Goal: Task Accomplishment & Management: Manage account settings

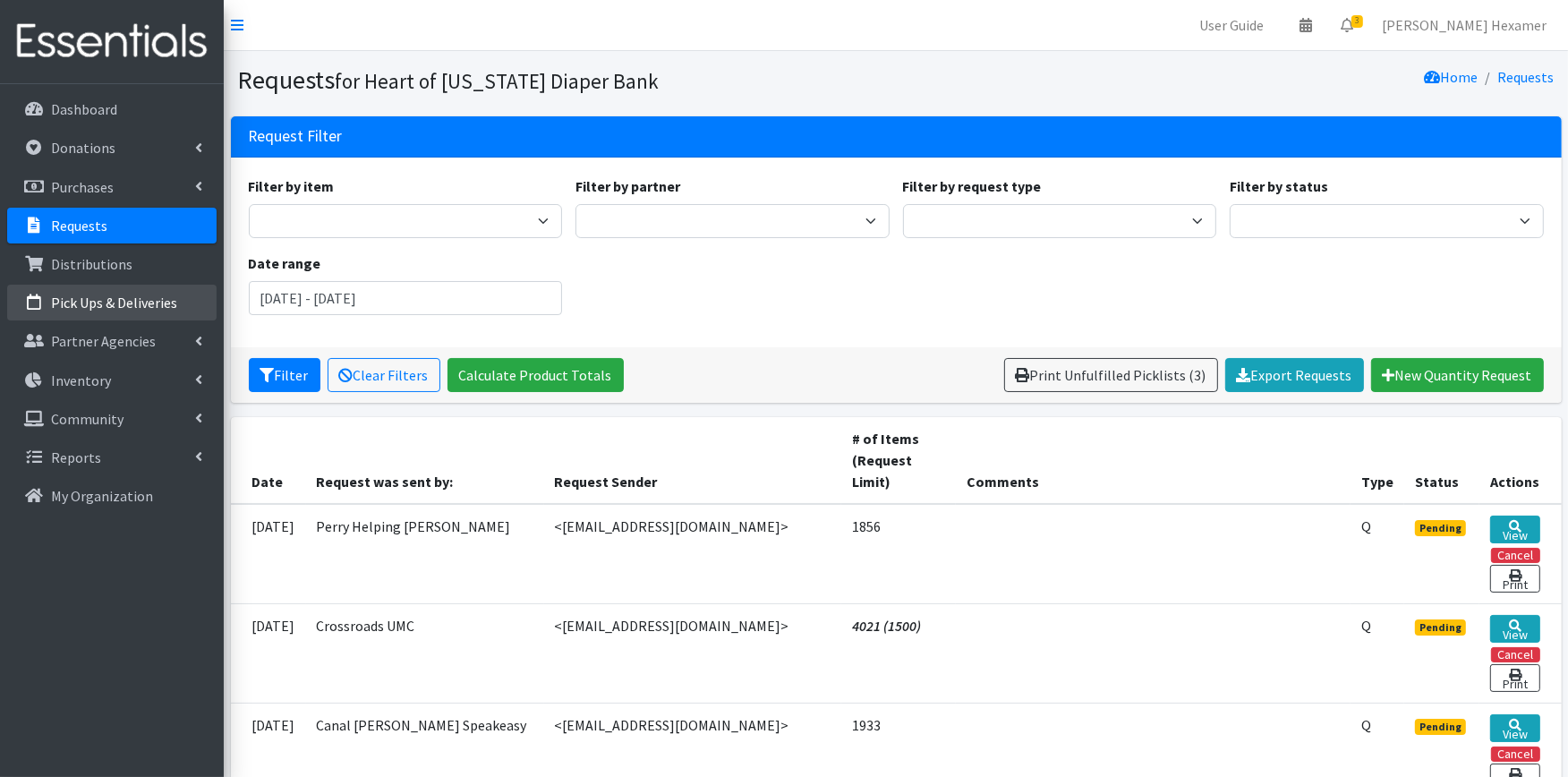
scroll to position [298, 0]
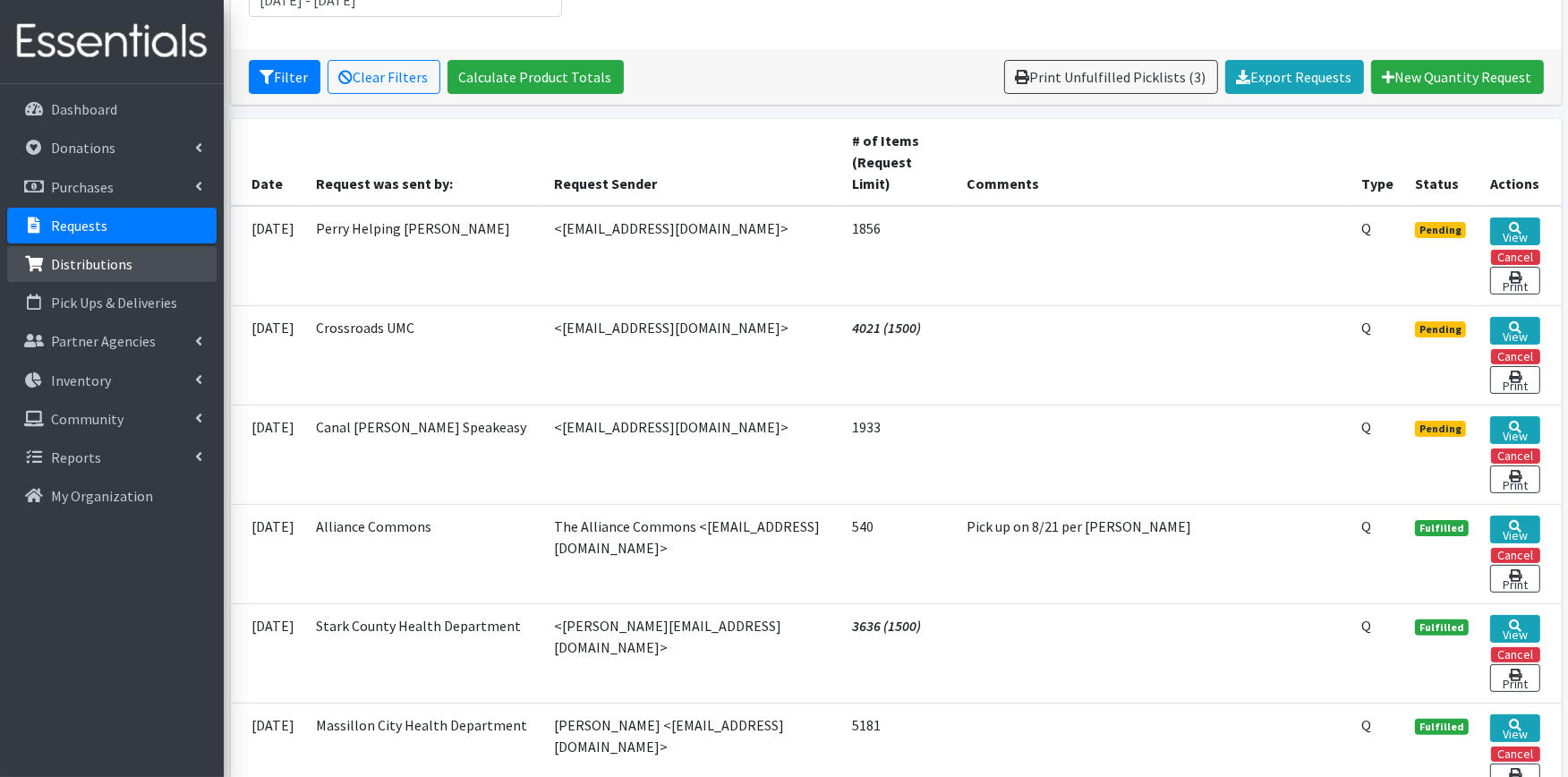
click at [96, 252] on link "Distributions" at bounding box center [112, 263] width 209 height 36
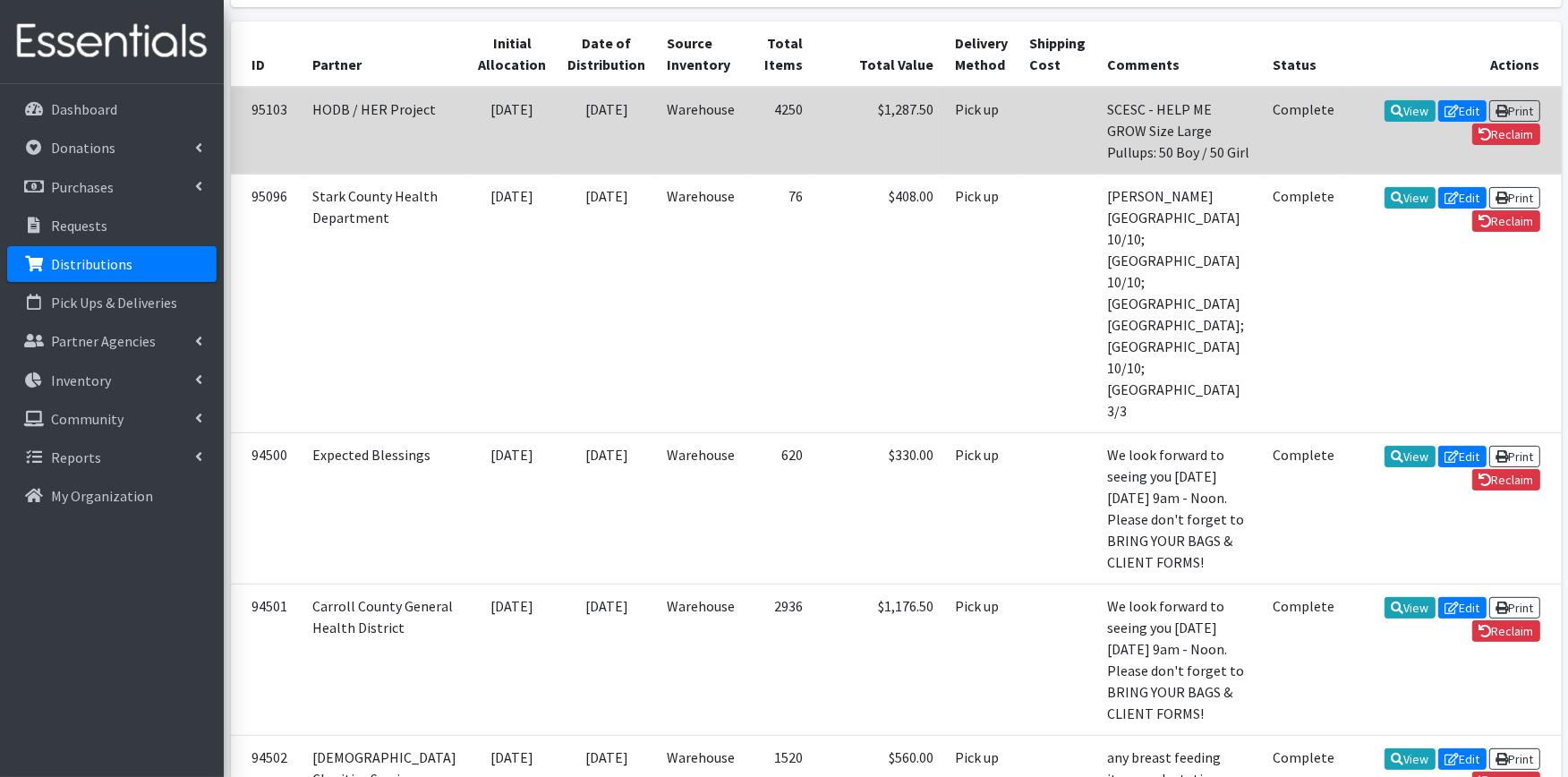
scroll to position [397, 0]
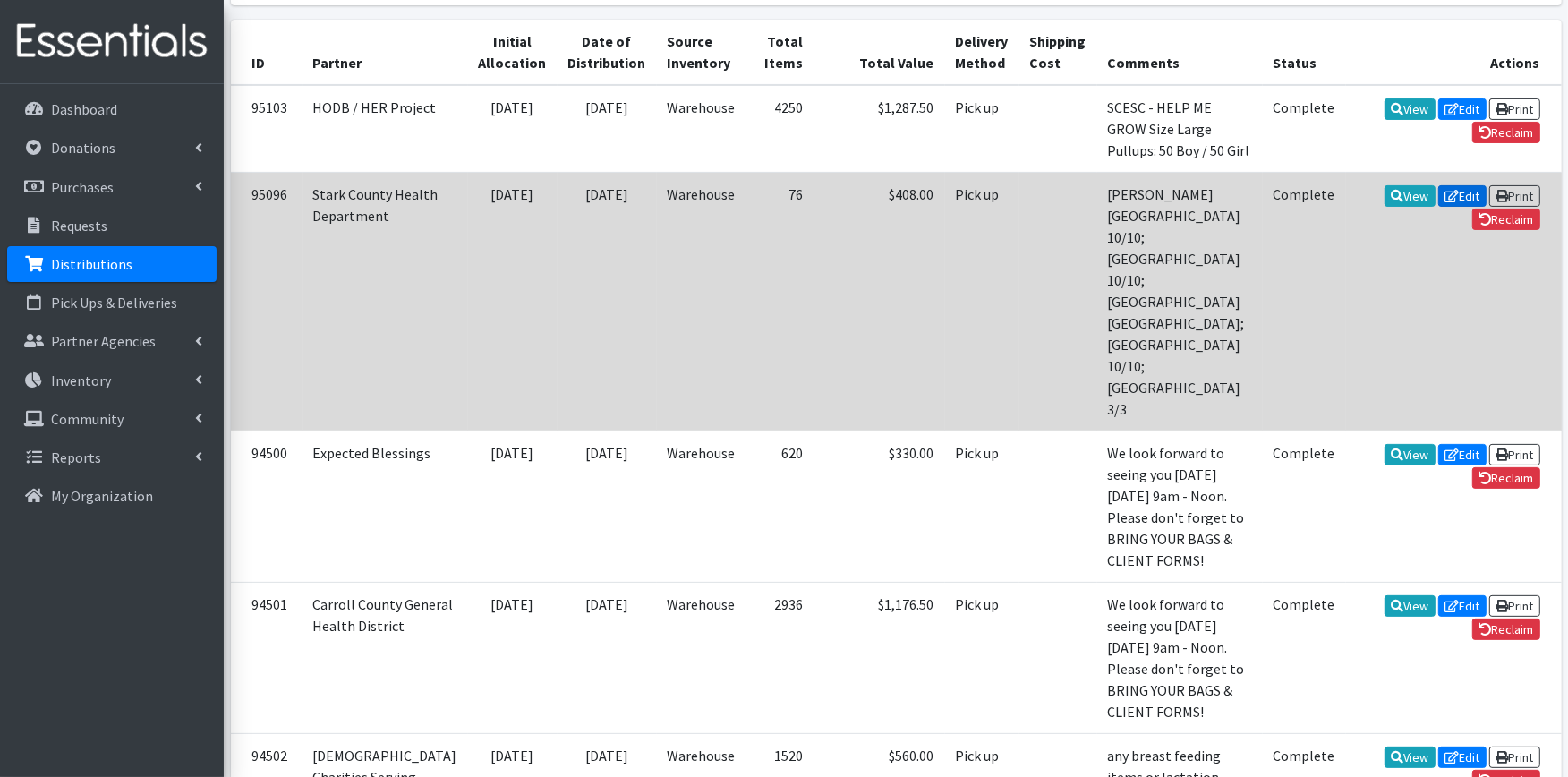
click at [1439, 206] on link "Edit" at bounding box center [1462, 195] width 49 height 21
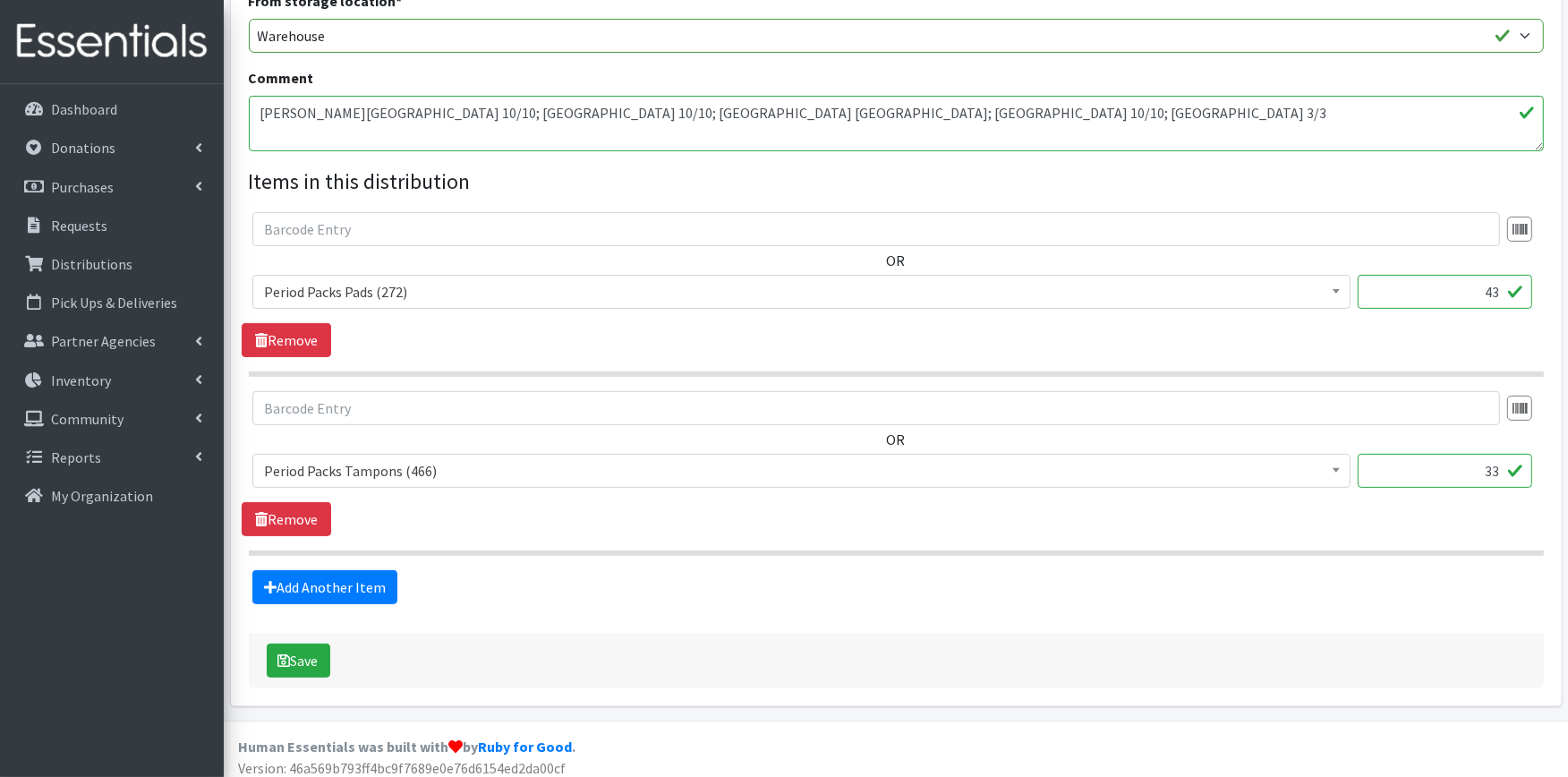
scroll to position [534, 0]
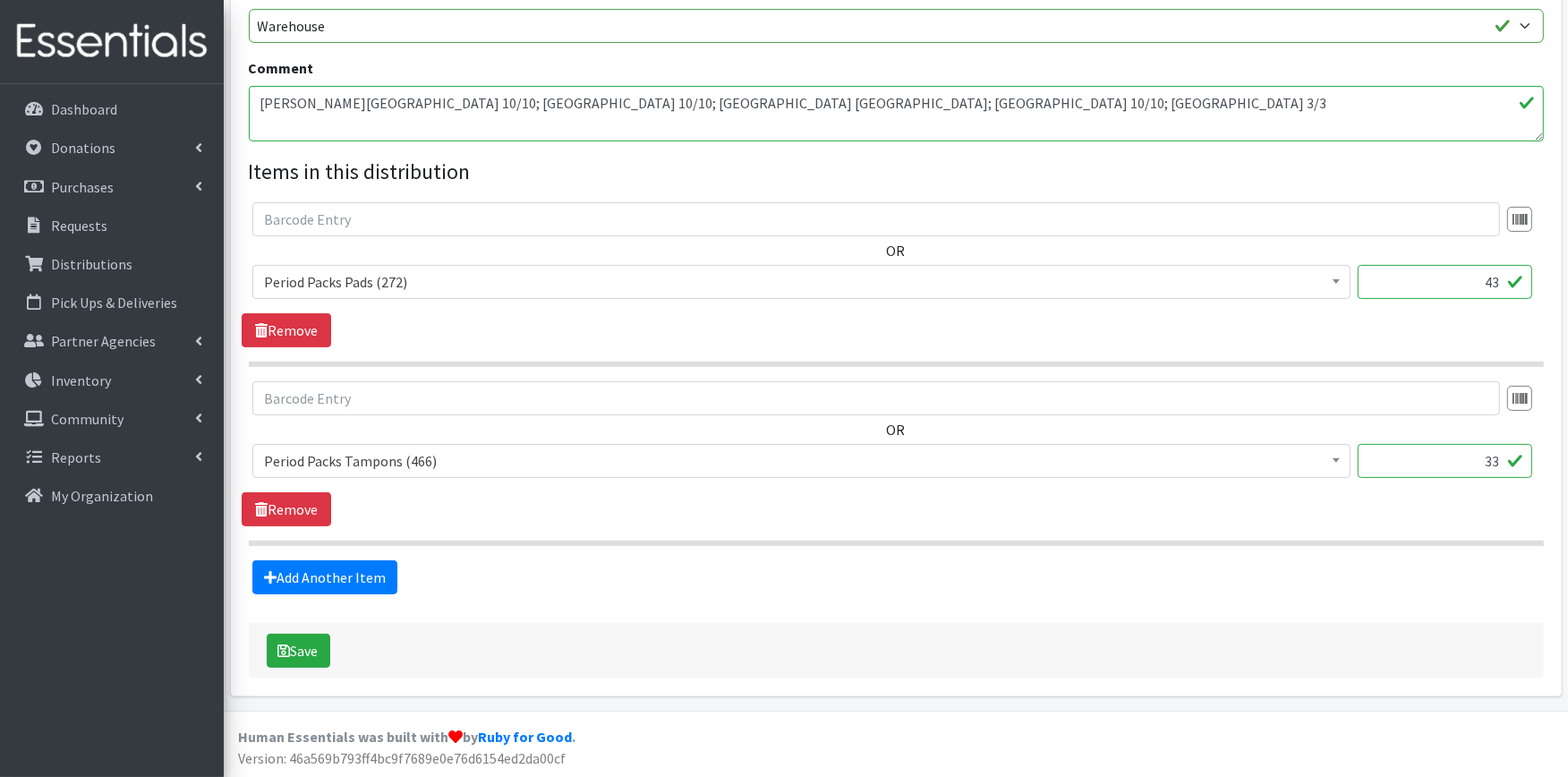
click at [932, 99] on textarea "[PERSON_NAME][GEOGRAPHIC_DATA] 10/10; [GEOGRAPHIC_DATA] 10/10; [GEOGRAPHIC_DATA…" at bounding box center [896, 114] width 1296 height 55
click at [951, 93] on textarea "[PERSON_NAME][GEOGRAPHIC_DATA] 10/10; [GEOGRAPHIC_DATA] 10/10; [GEOGRAPHIC_DATA…" at bounding box center [896, 114] width 1296 height 55
type textarea "Jackson High School 10/10; Louisville HS 10/10; Southgate School 10 Pads; St. J…"
click at [1493, 454] on input "33" at bounding box center [1445, 461] width 174 height 34
click at [1495, 460] on input "33" at bounding box center [1445, 461] width 174 height 34
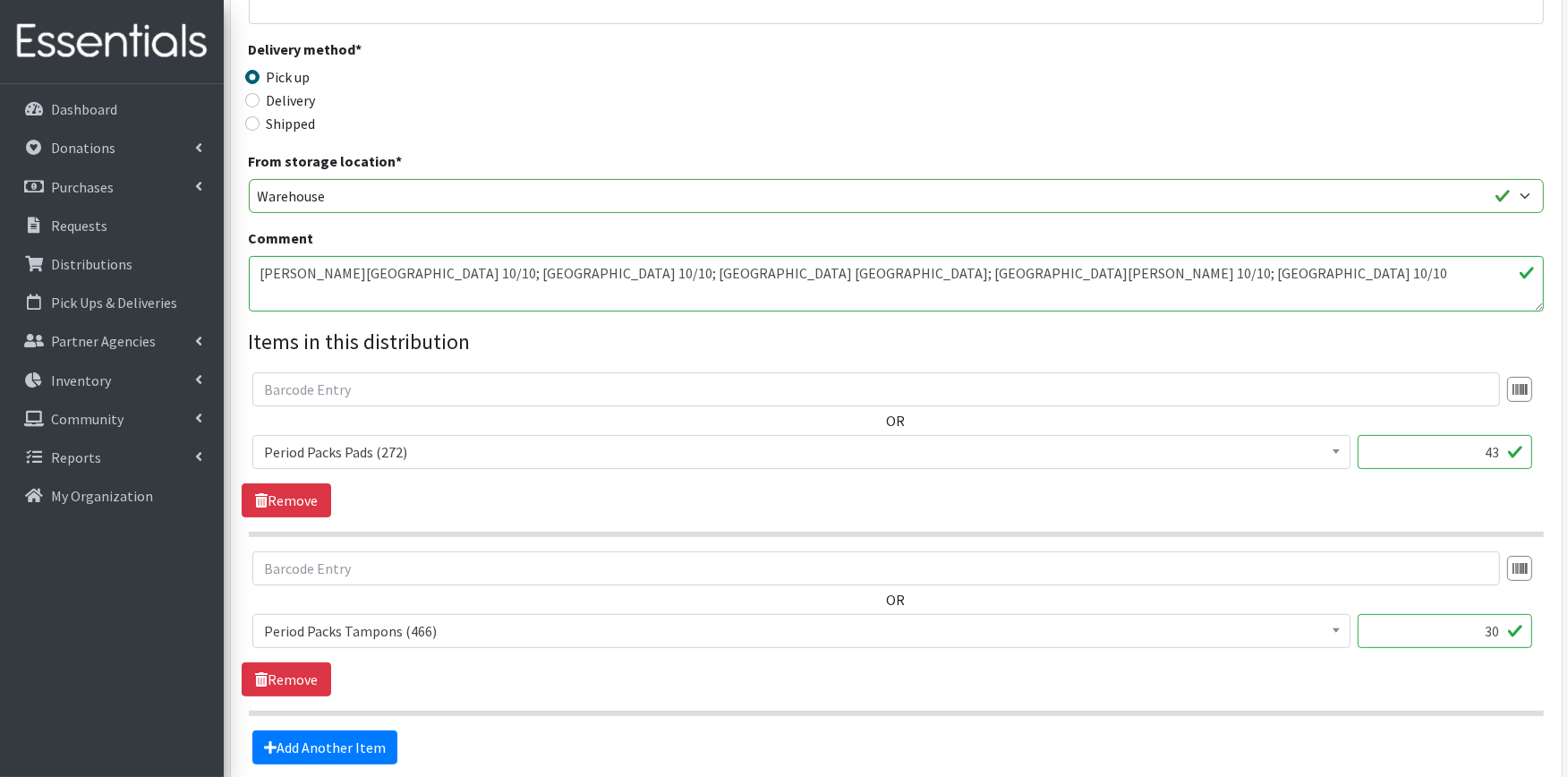
scroll to position [336, 0]
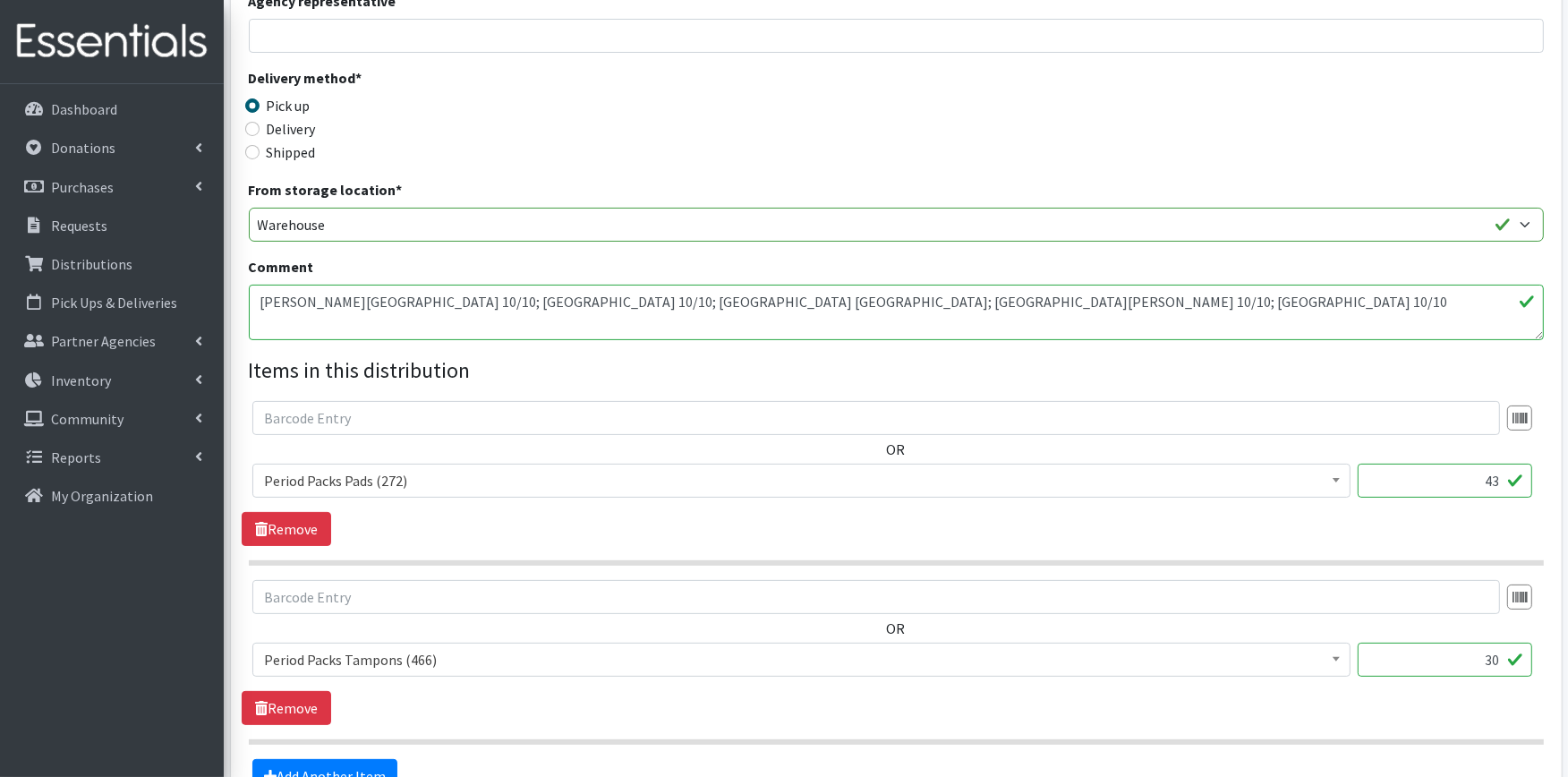
type input "30"
click at [1498, 472] on input "43" at bounding box center [1445, 480] width 174 height 34
type input "4"
type input "7"
type input "50"
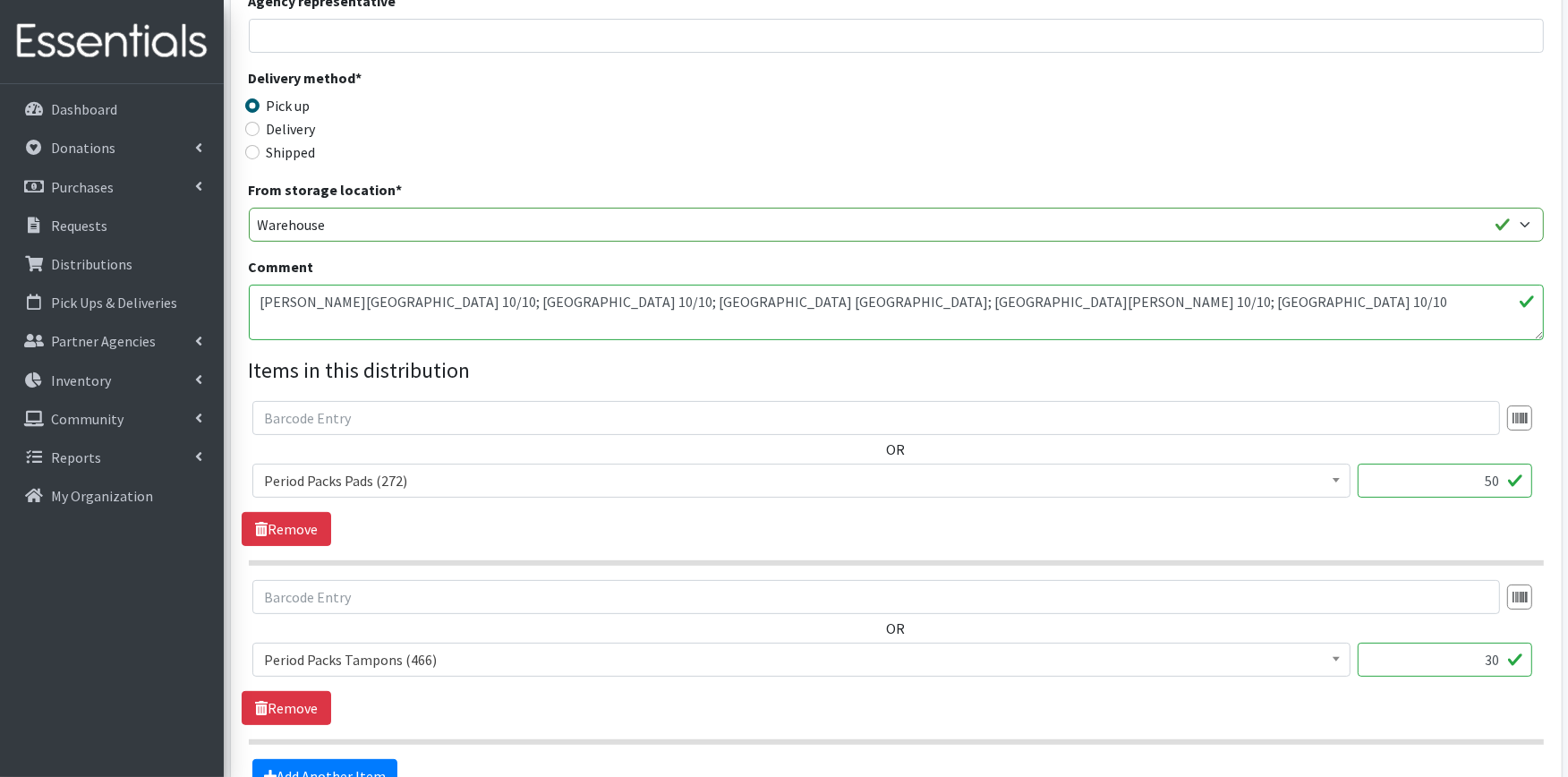
click at [978, 301] on textarea "Jackson High School 10/10; Louisville HS 10/10; Southgate School 10 Pads; St. J…" at bounding box center [896, 312] width 1296 height 55
click at [1054, 294] on textarea "Jackson High School 10/10; Louisville HS 10/10; Southgate School 10 Pads; St. J…" at bounding box center [896, 312] width 1296 height 55
click at [1056, 292] on textarea "Jackson High School 10/10; Louisville HS 10/10; Southgate School 10 Pads; St. J…" at bounding box center [896, 312] width 1296 height 55
click at [1059, 294] on textarea "Jackson High School 10/10; Louisville HS 10/10; Southgate School 10 Pads; St. J…" at bounding box center [896, 312] width 1296 height 55
click at [1112, 300] on textarea "Jackson High School 10/10; Louisville HS 10/10; Southgate School 10 Pads; St. J…" at bounding box center [896, 312] width 1296 height 55
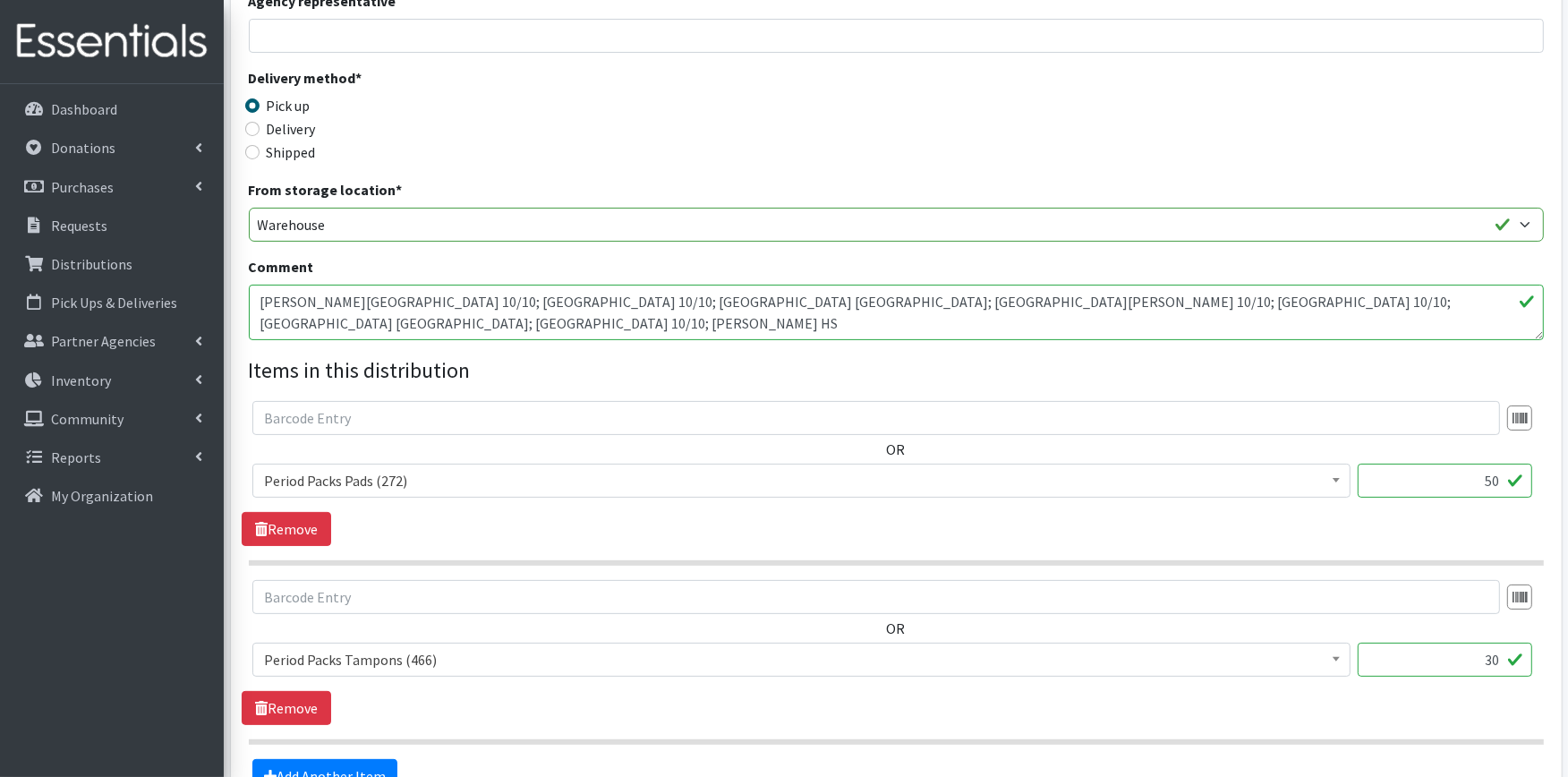
click at [1183, 292] on textarea "Jackson High School 10/10; Louisville HS 10/10; Southgate School 10 Pads; St. J…" at bounding box center [896, 312] width 1296 height 55
click at [1322, 305] on textarea "Jackson High School 10/10; Louisville HS 10/10; Southgate School 10 Pads; St. J…" at bounding box center [896, 312] width 1296 height 55
type textarea "Jackson High School 10/10; Louisville HS 10/10; Southgate School 10 Pads; St. J…"
click at [1491, 472] on input "50" at bounding box center [1445, 480] width 174 height 34
type input "80"
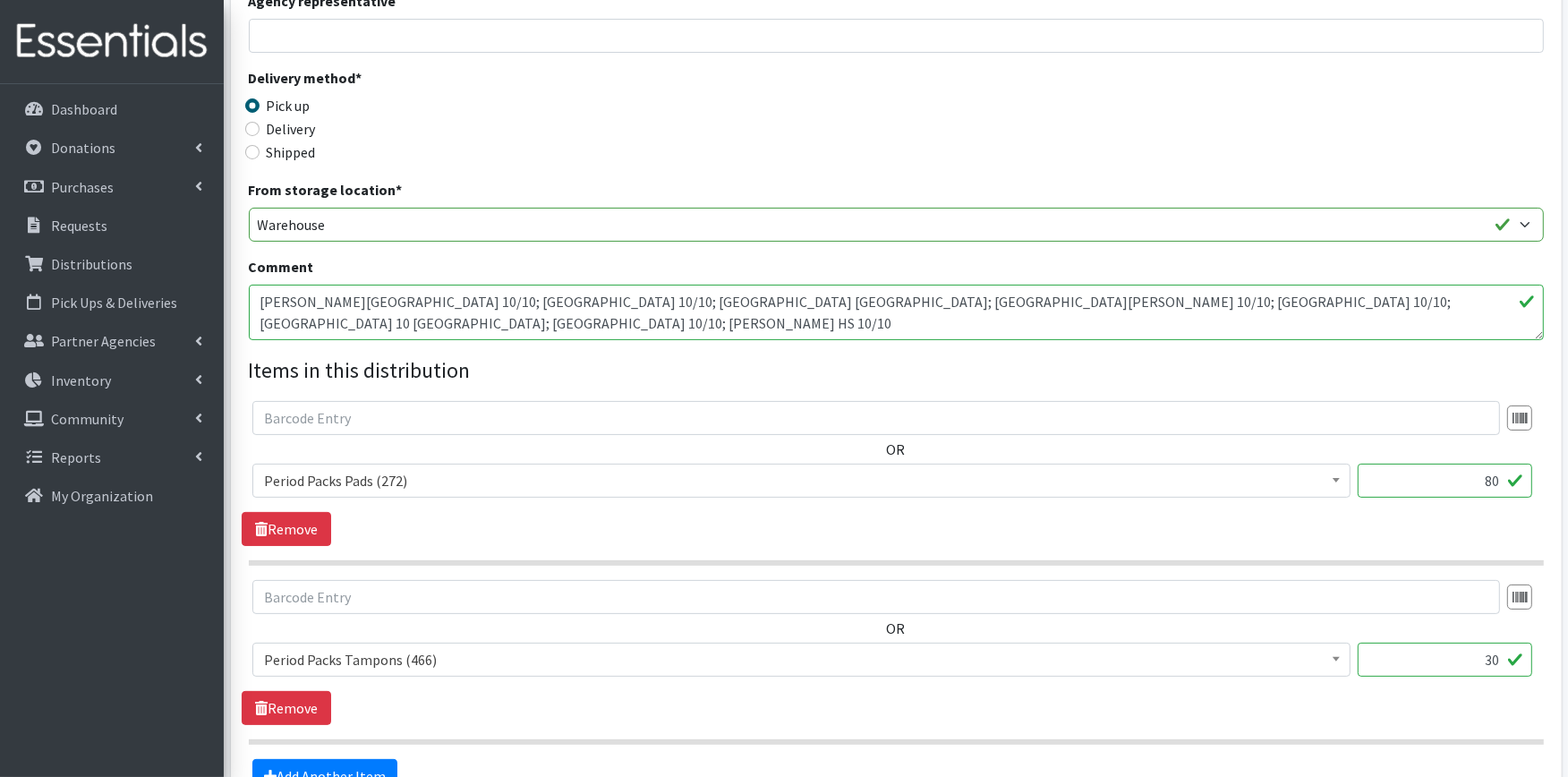
click at [958, 293] on textarea "Jackson High School 10/10; Louisville HS 10/10; Southgate School 10 Pads; St. J…" at bounding box center [896, 312] width 1296 height 55
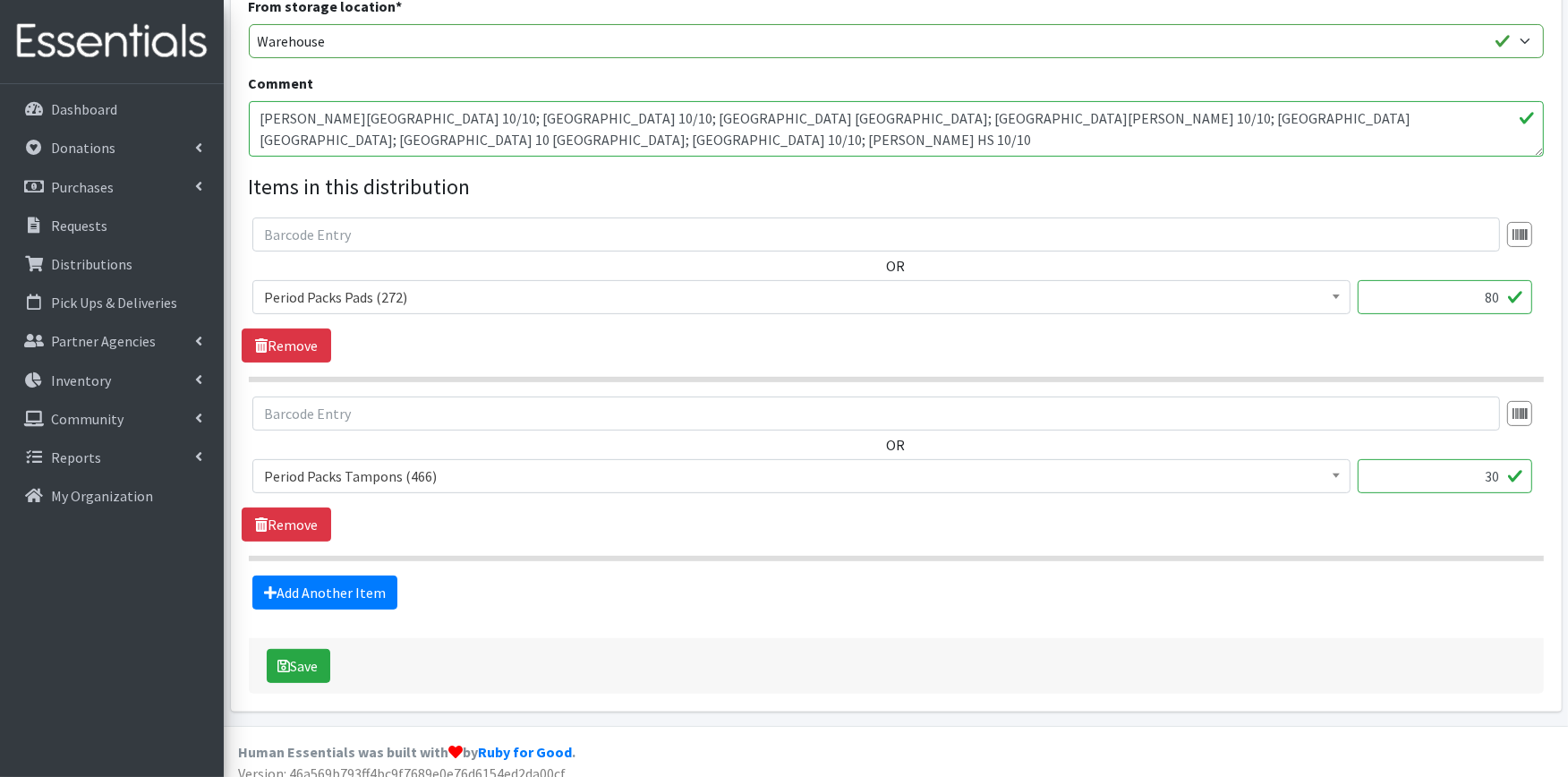
scroll to position [534, 0]
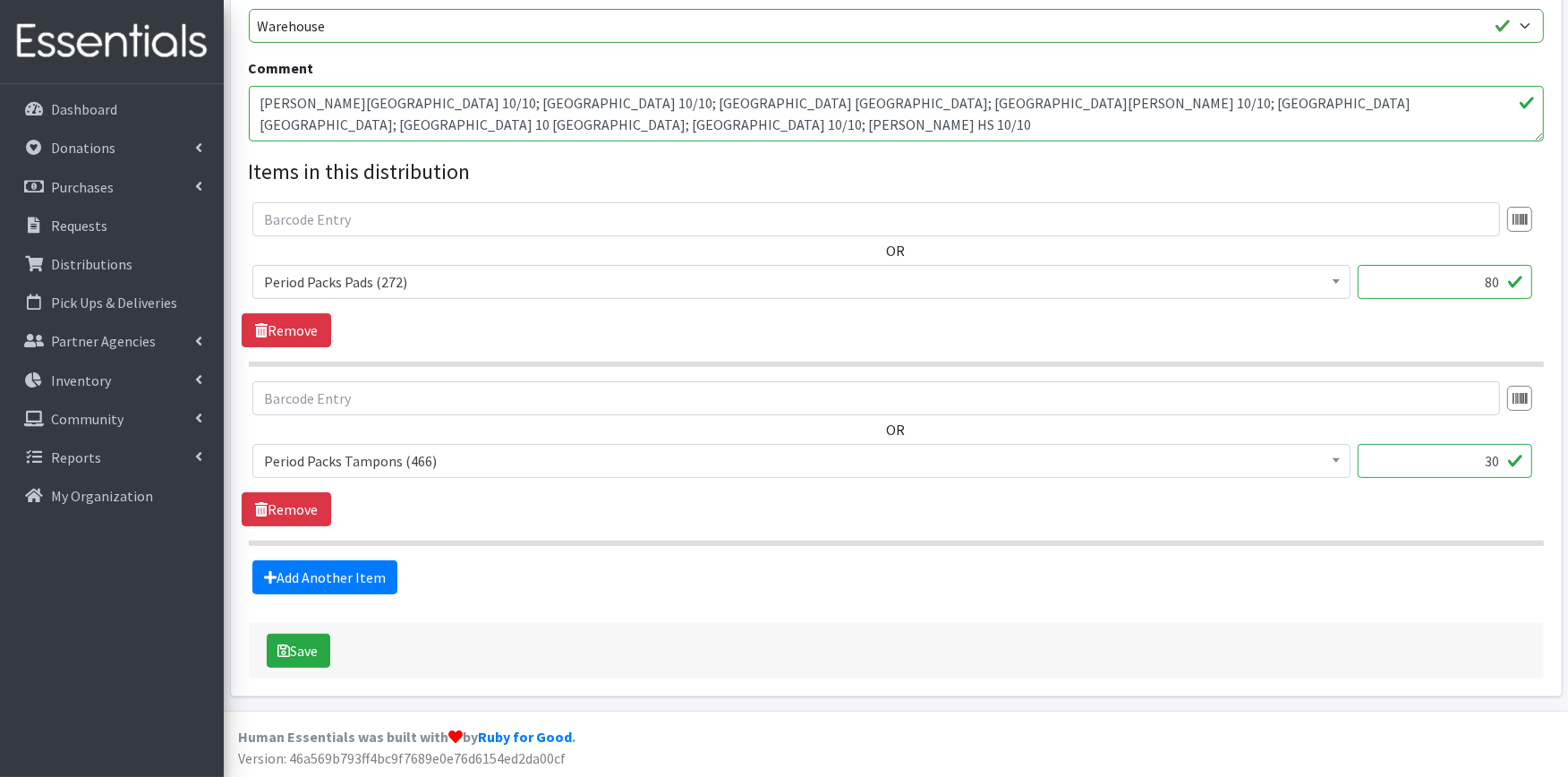
type textarea "[PERSON_NAME][GEOGRAPHIC_DATA] 10/10; [GEOGRAPHIC_DATA] 10/10; [GEOGRAPHIC_DATA…"
click at [1488, 455] on input "30" at bounding box center [1445, 461] width 174 height 34
type input "50"
click at [296, 650] on button "Save" at bounding box center [298, 650] width 63 height 34
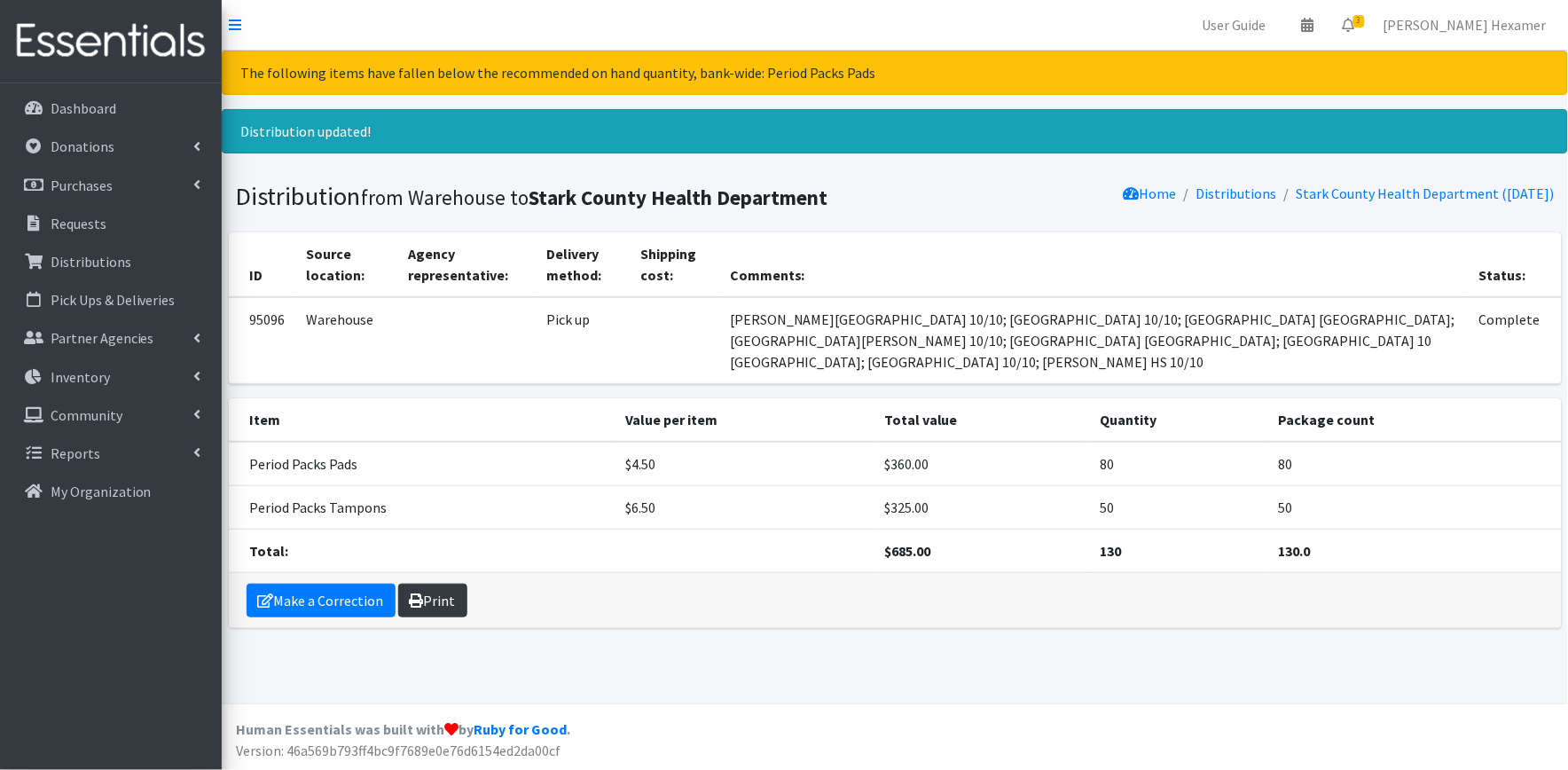
click at [434, 584] on link "Print" at bounding box center [433, 600] width 69 height 34
click at [87, 215] on p "Requests" at bounding box center [78, 224] width 55 height 18
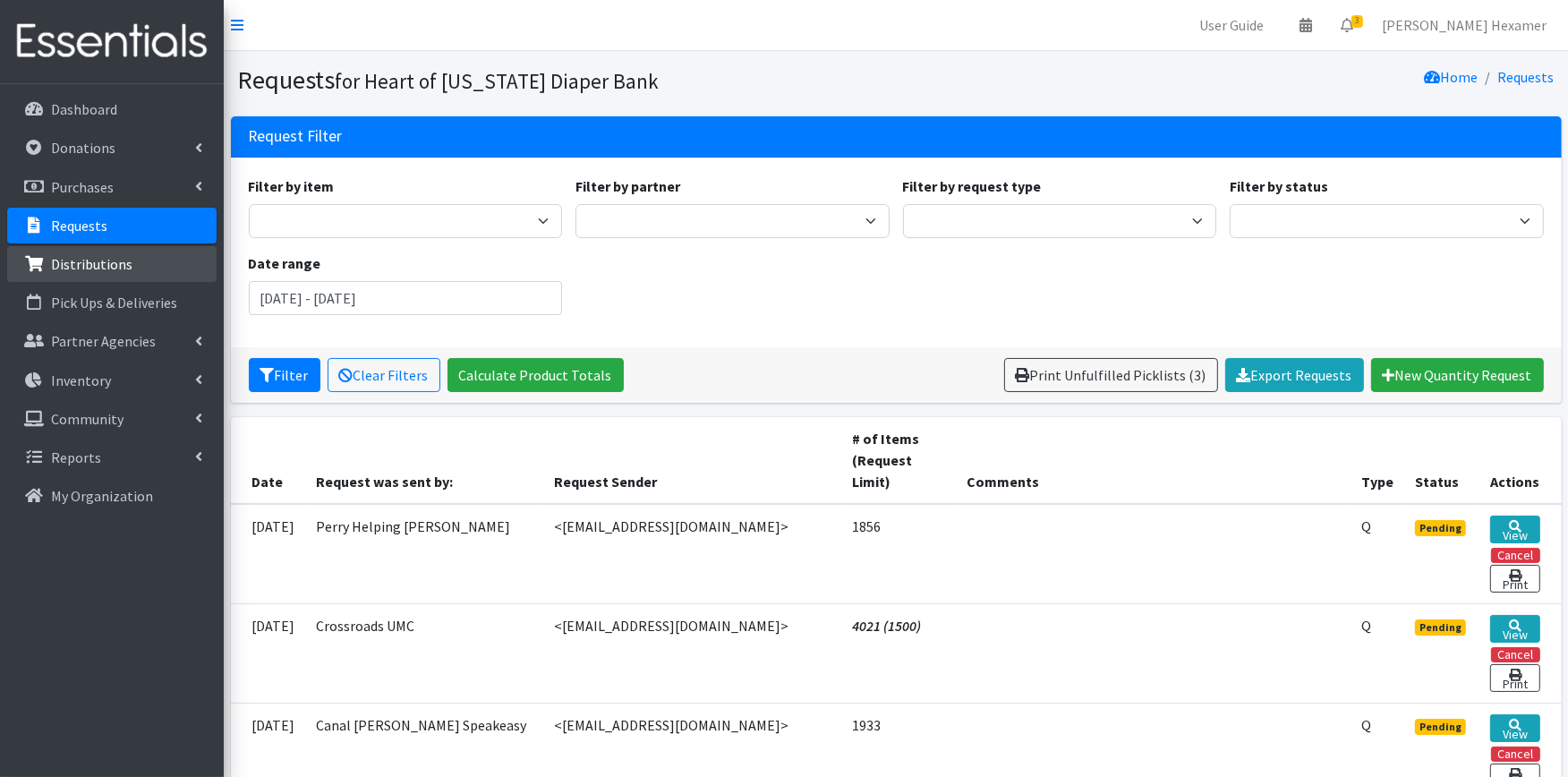
click at [107, 271] on p "Distributions" at bounding box center [92, 264] width 82 height 18
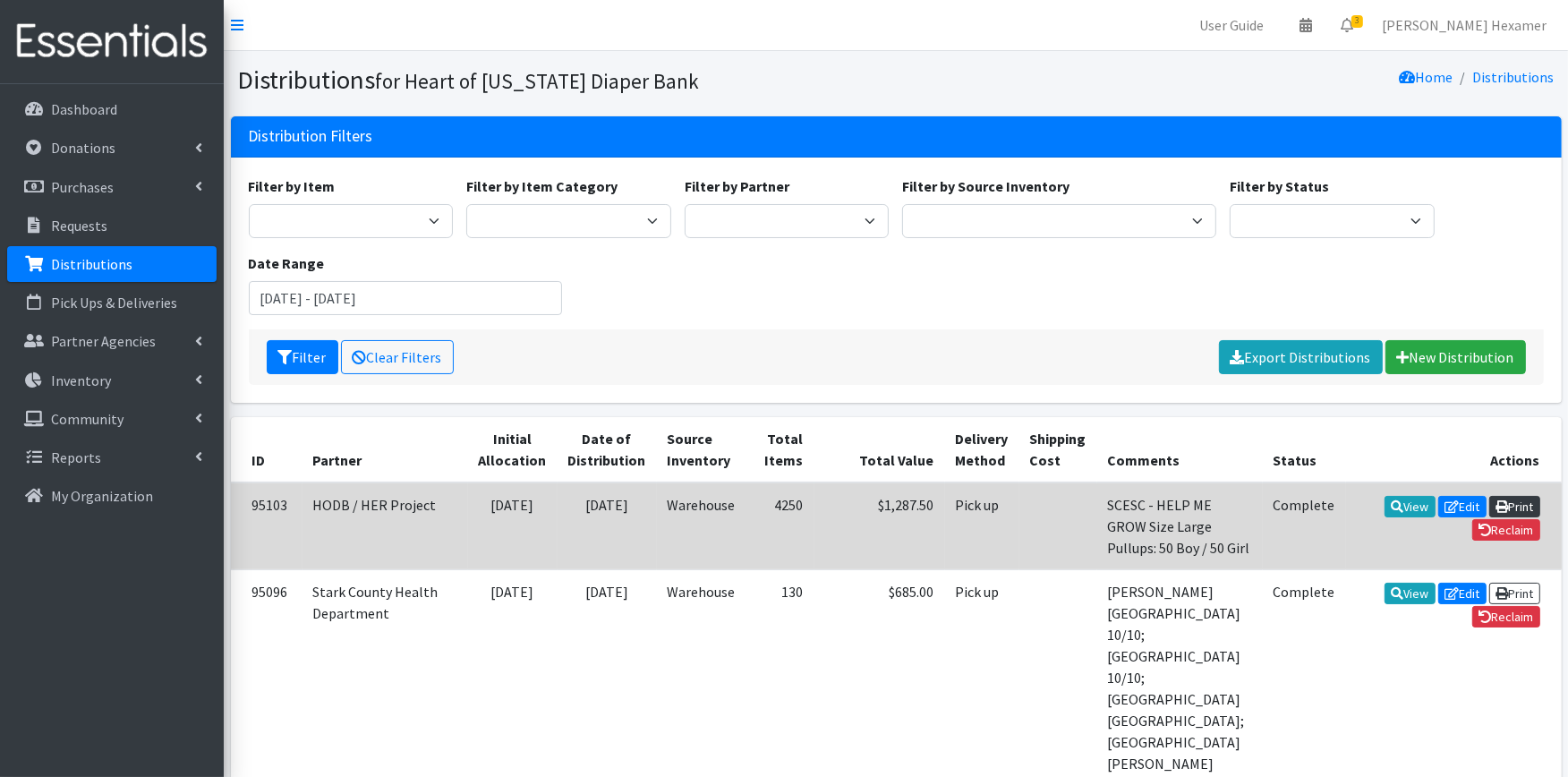
click at [1489, 502] on link "Print" at bounding box center [1515, 505] width 51 height 21
click at [1489, 504] on link "Print" at bounding box center [1515, 505] width 51 height 21
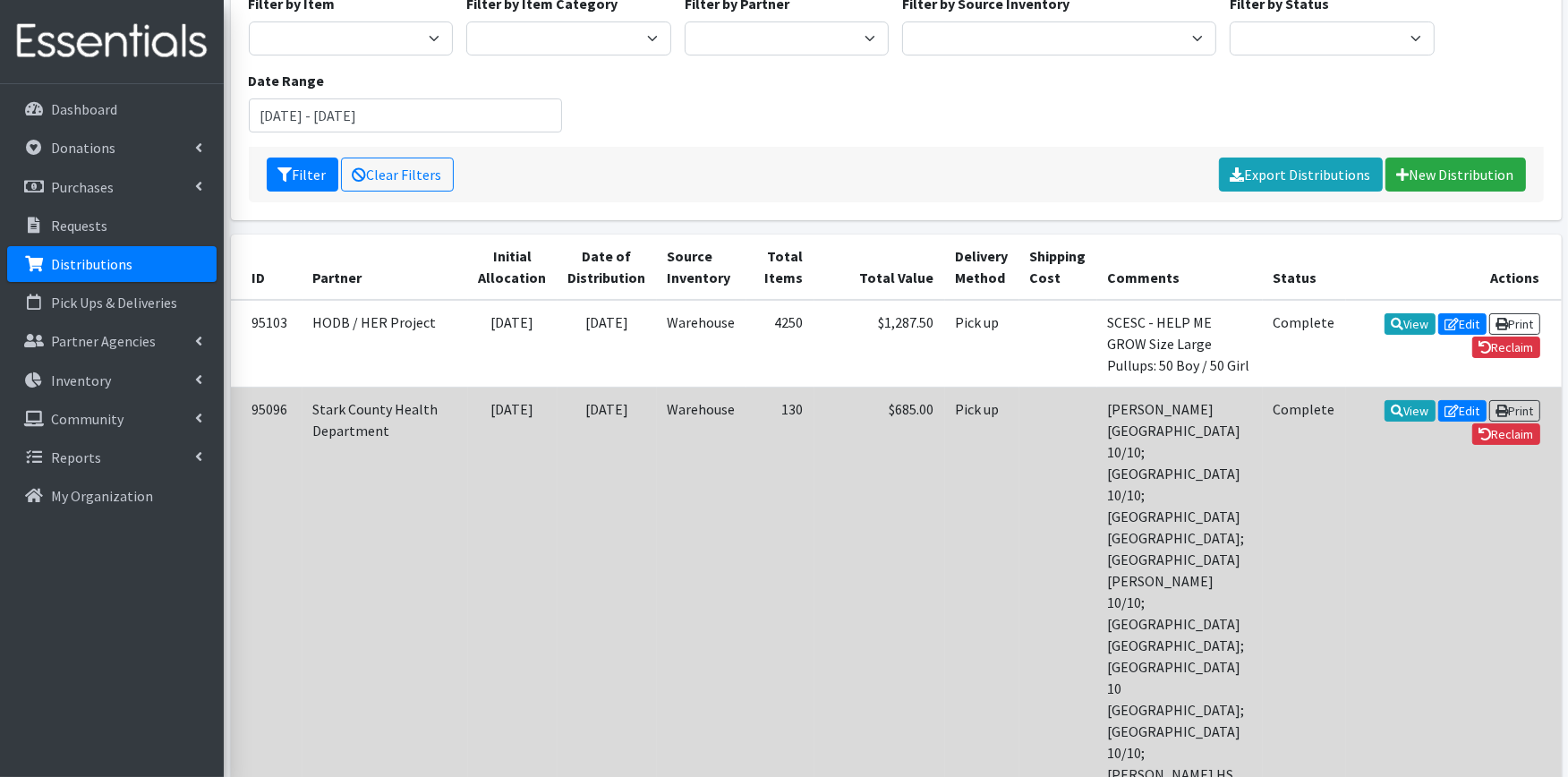
scroll to position [298, 0]
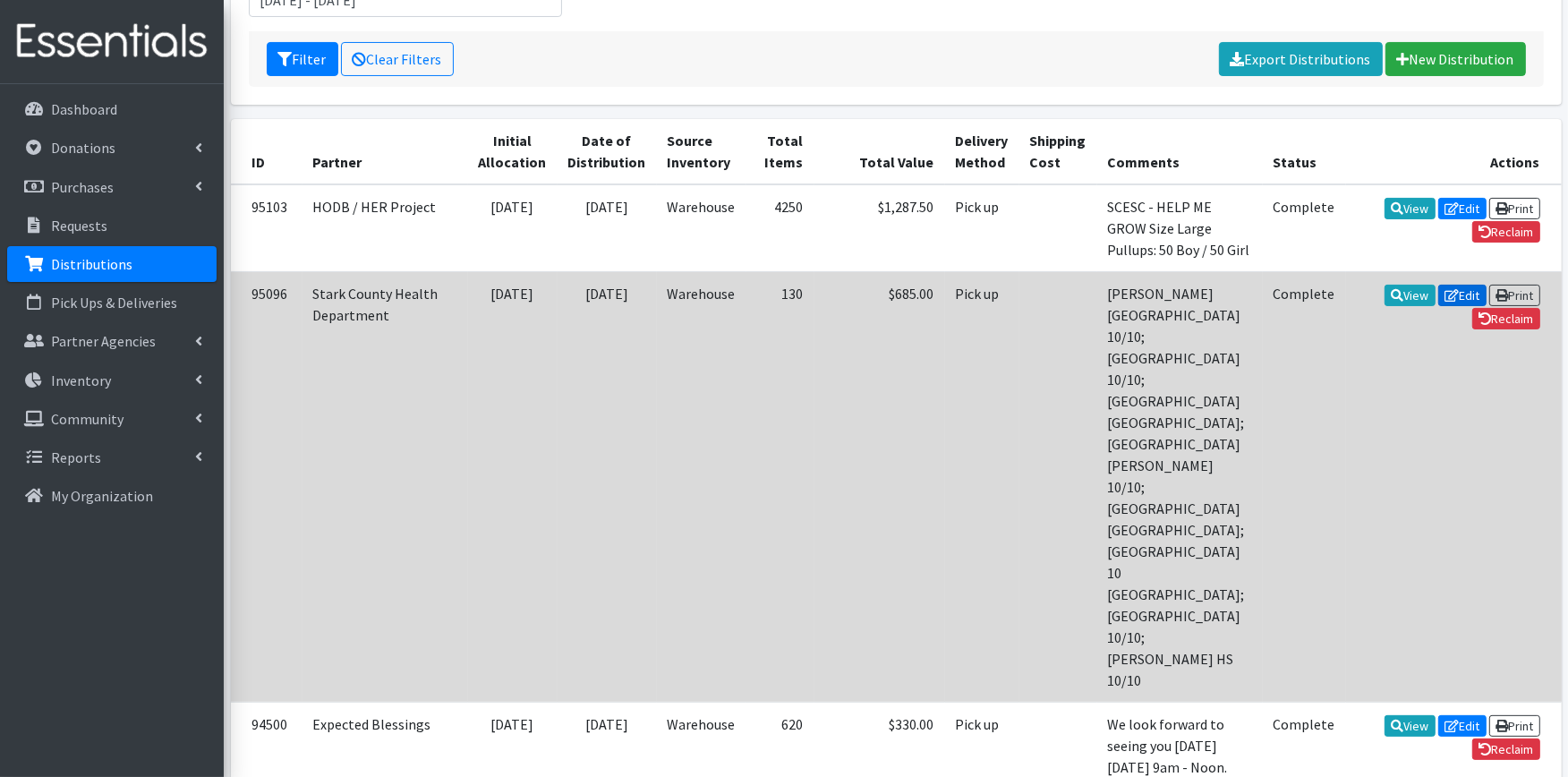
click at [1439, 306] on link "Edit" at bounding box center [1462, 294] width 49 height 21
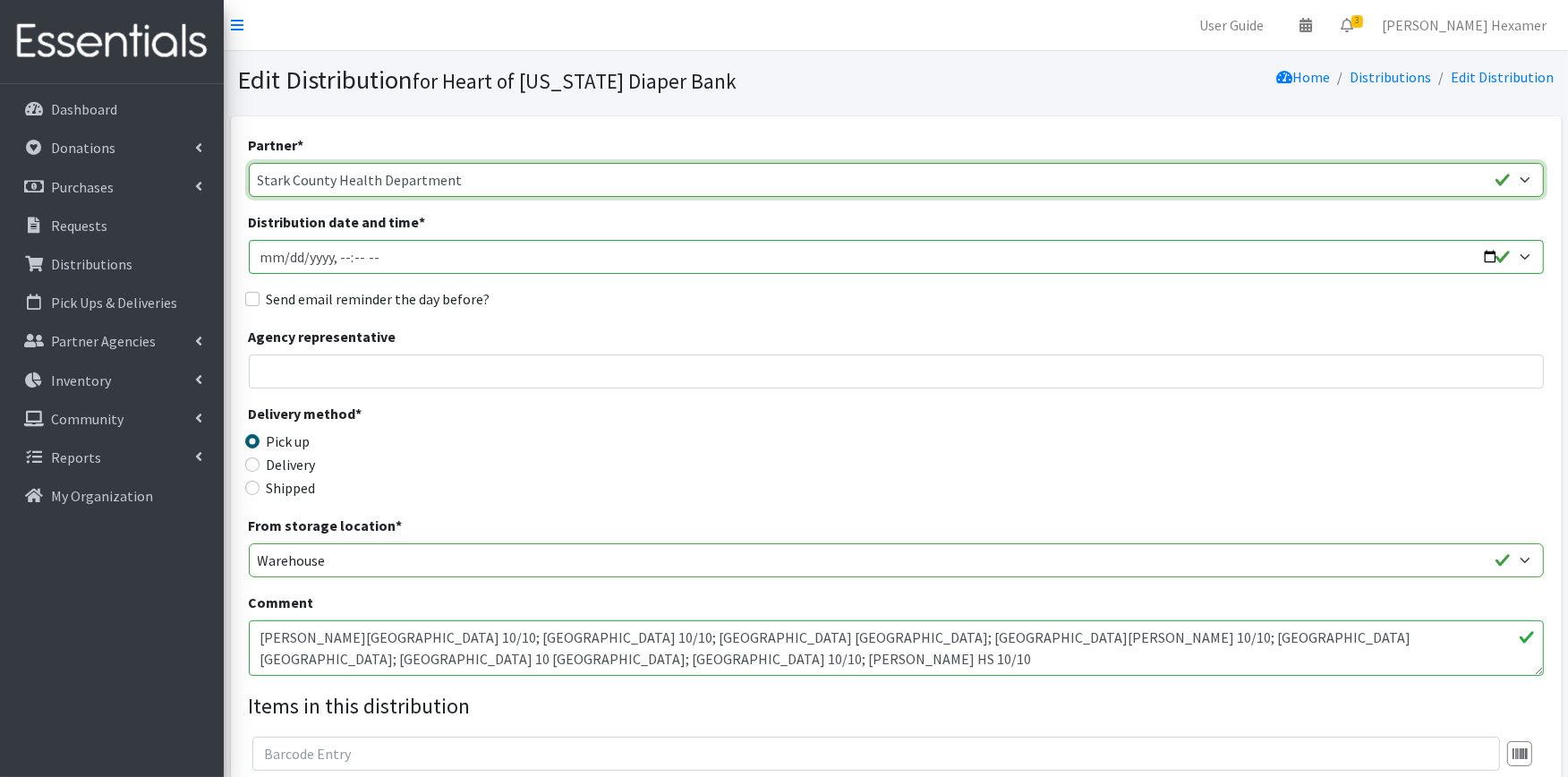
click at [493, 175] on select "Alliance Commons Belmont County Health Department [GEOGRAPHIC_DATA] [PERSON_NAM…" at bounding box center [896, 180] width 1296 height 34
select select "4"
click at [249, 163] on select "Alliance Commons Belmont County Health Department [GEOGRAPHIC_DATA] [PERSON_NAM…" at bounding box center [896, 180] width 1296 height 34
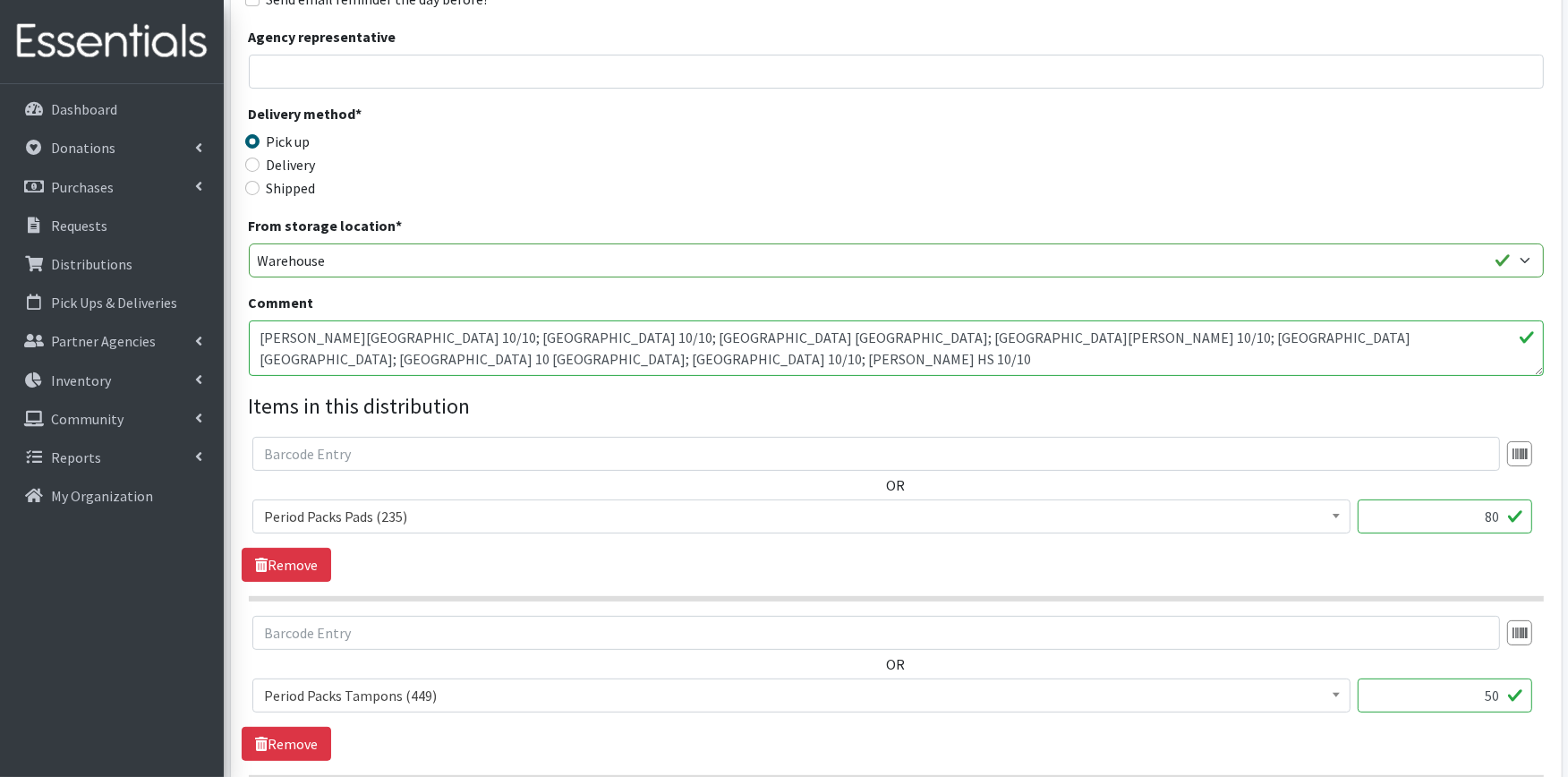
scroll to position [397, 0]
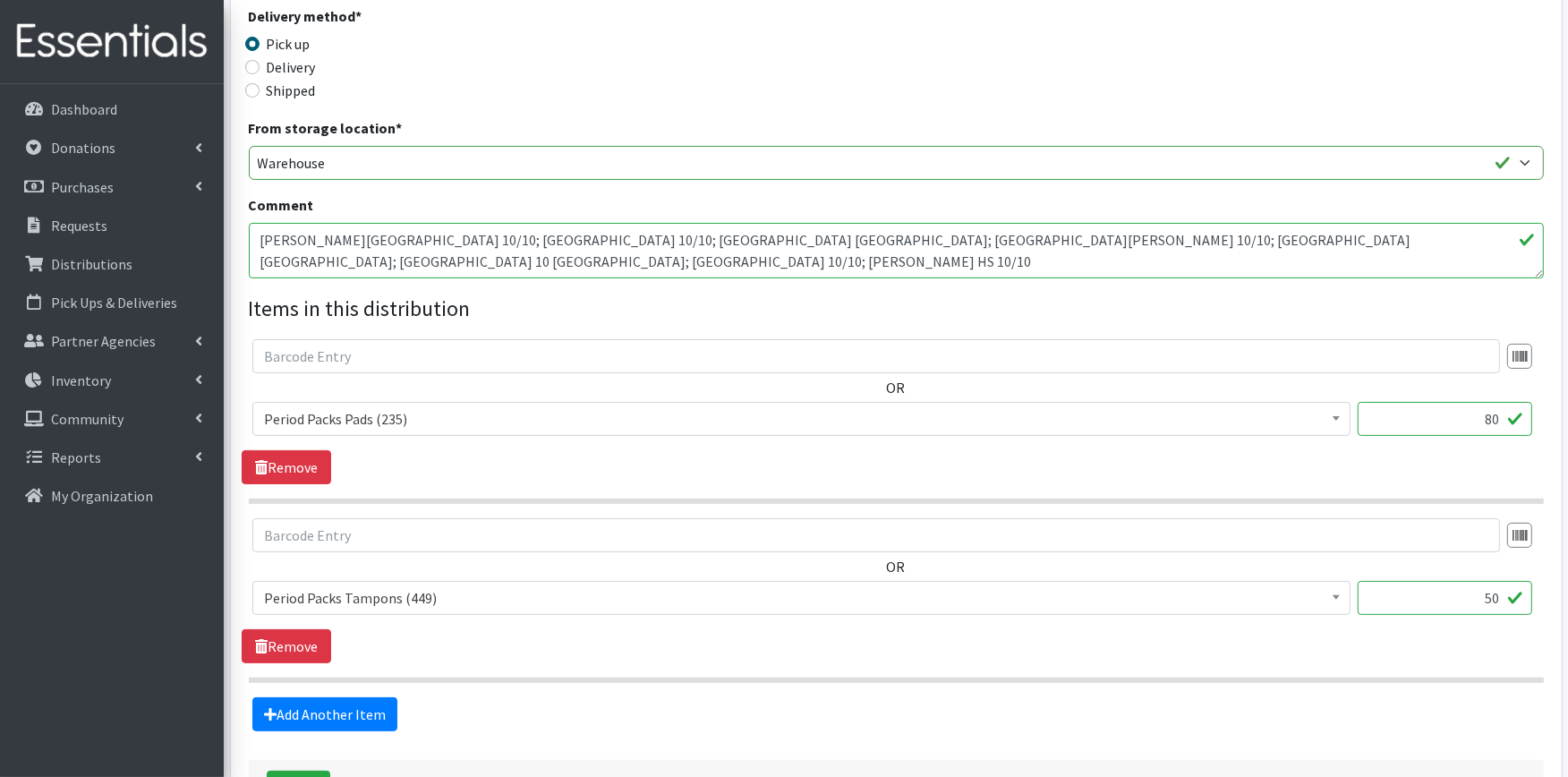
click at [257, 242] on textarea "[PERSON_NAME][GEOGRAPHIC_DATA] 10/10; [GEOGRAPHIC_DATA] 10/10; [GEOGRAPHIC_DATA…" at bounding box center [896, 250] width 1296 height 55
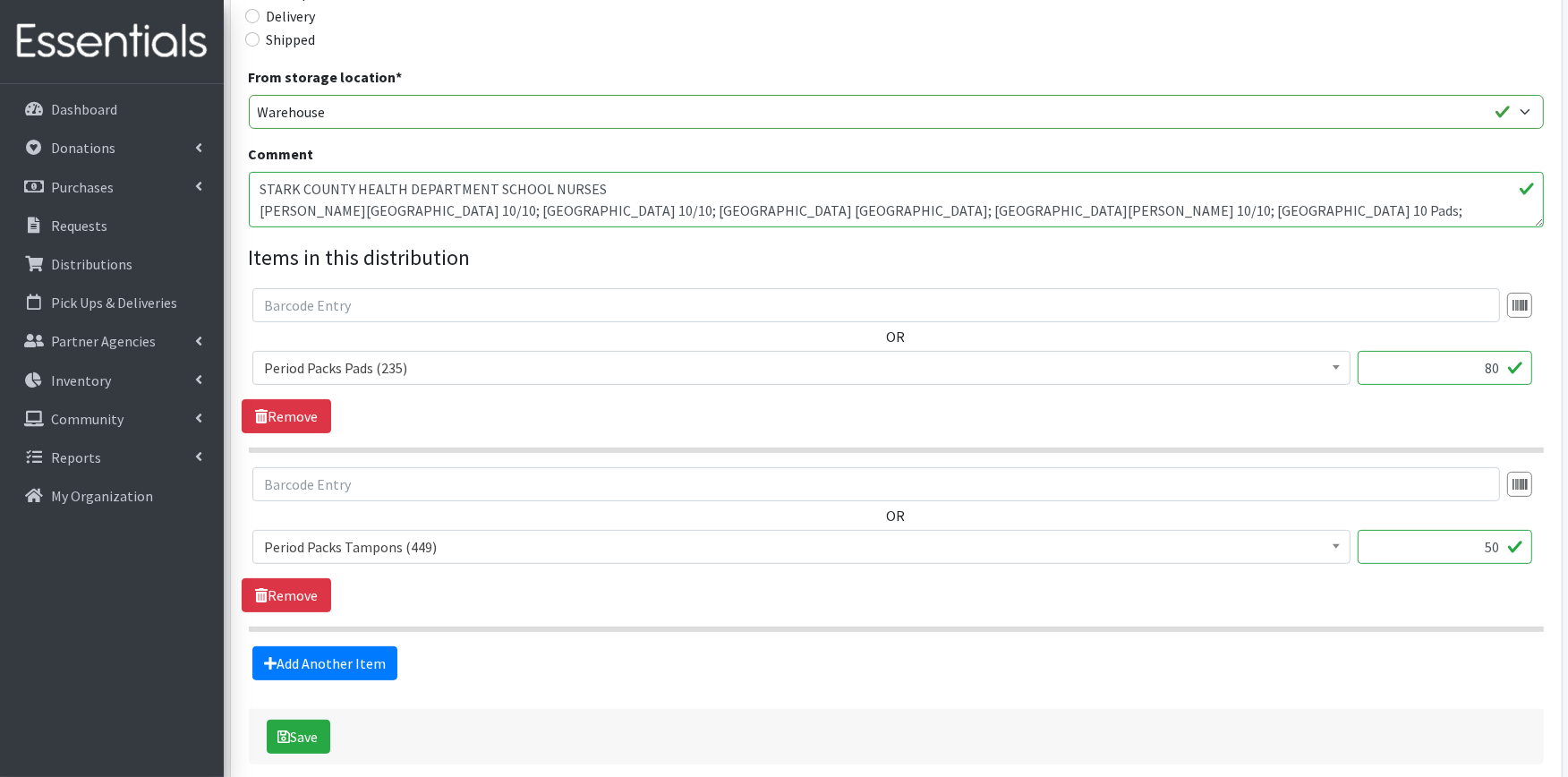
scroll to position [496, 0]
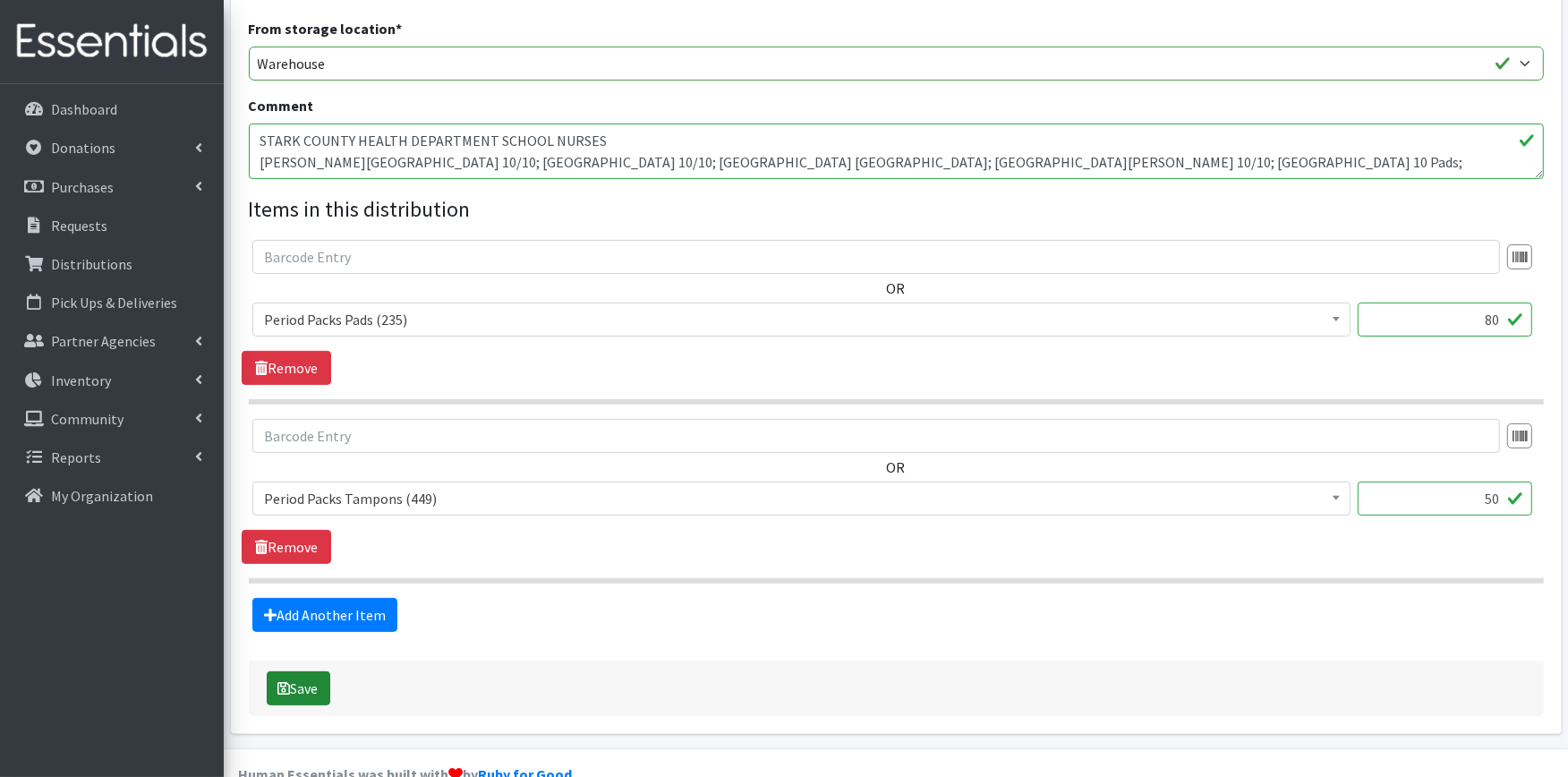
type textarea "STARK COUNTY HEALTH DEPARTMENT SCHOOL NURSES [PERSON_NAME][GEOGRAPHIC_DATA] 10/…"
click at [314, 683] on button "Save" at bounding box center [298, 688] width 63 height 34
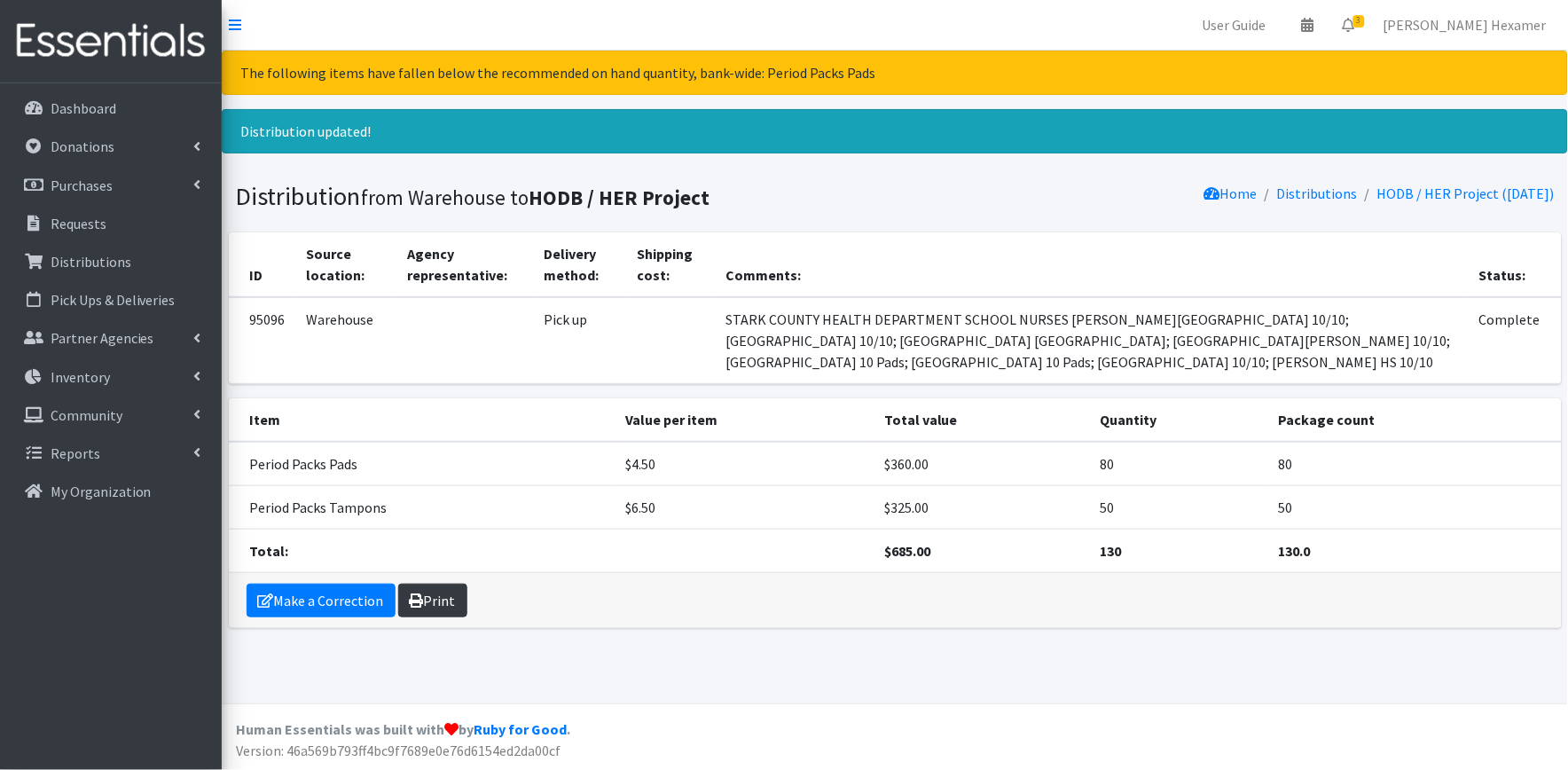
click at [424, 584] on link "Print" at bounding box center [433, 600] width 69 height 34
